Goal: Information Seeking & Learning: Learn about a topic

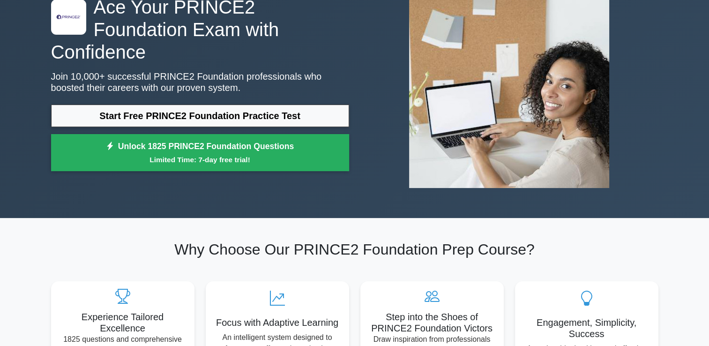
scroll to position [94, 0]
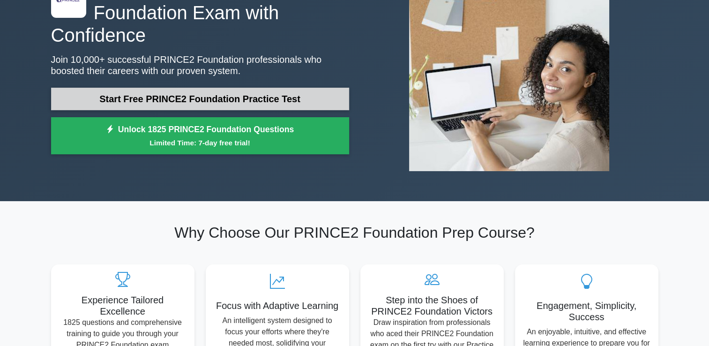
click at [206, 89] on link "Start Free PRINCE2 Foundation Practice Test" at bounding box center [200, 99] width 298 height 23
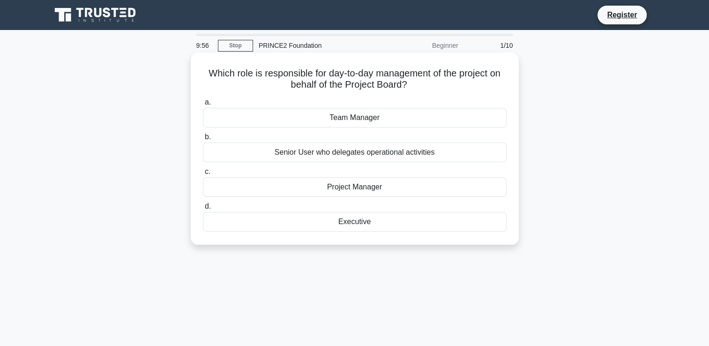
click at [330, 147] on div "Senior User who delegates operational activities" at bounding box center [355, 153] width 304 height 20
click at [203, 140] on input "b. Senior User who delegates operational activities" at bounding box center [203, 137] width 0 height 6
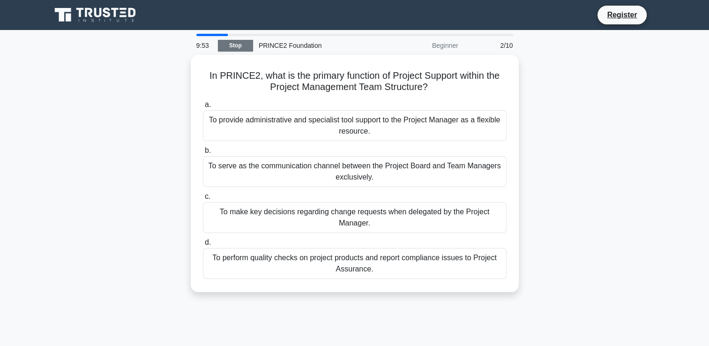
click at [224, 45] on link "Stop" at bounding box center [235, 46] width 35 height 12
